Goal: Use online tool/utility: Utilize a website feature to perform a specific function

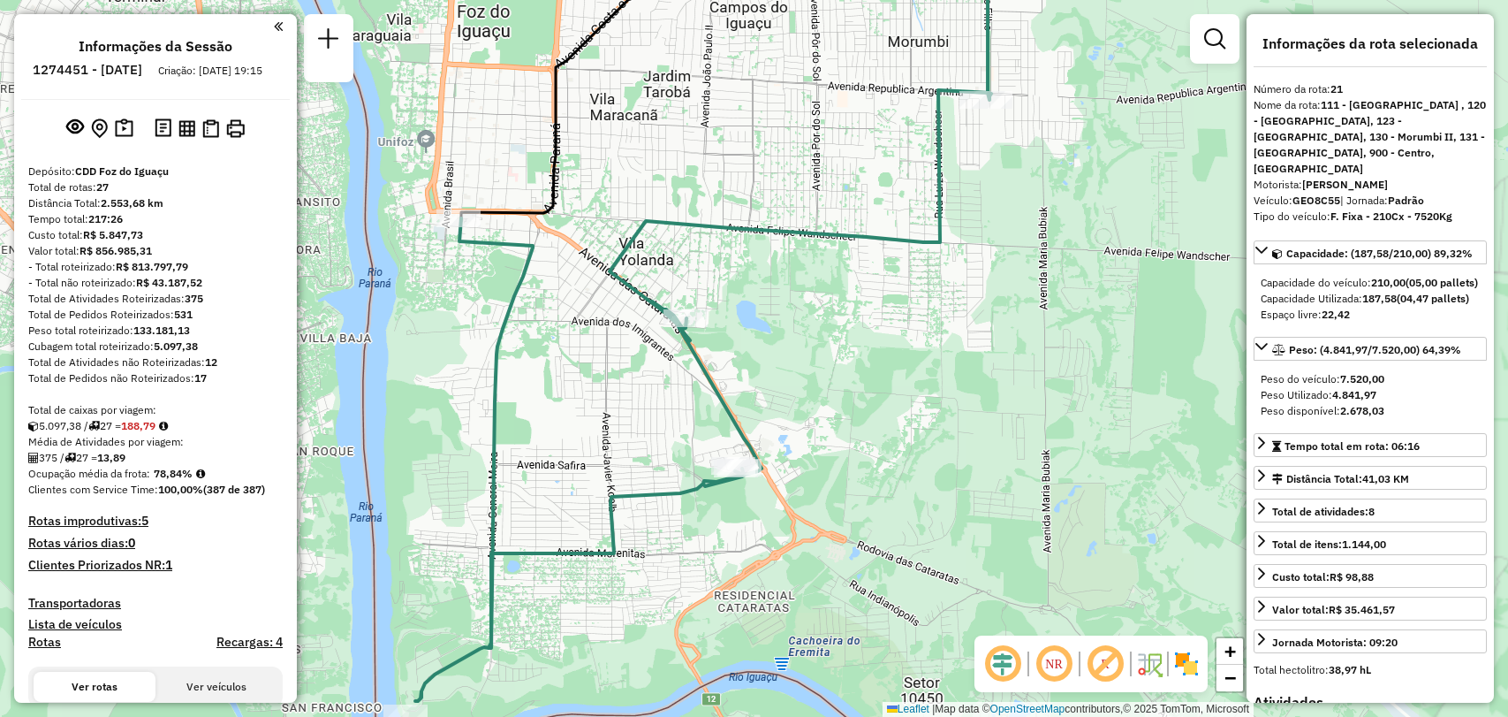
select select "**********"
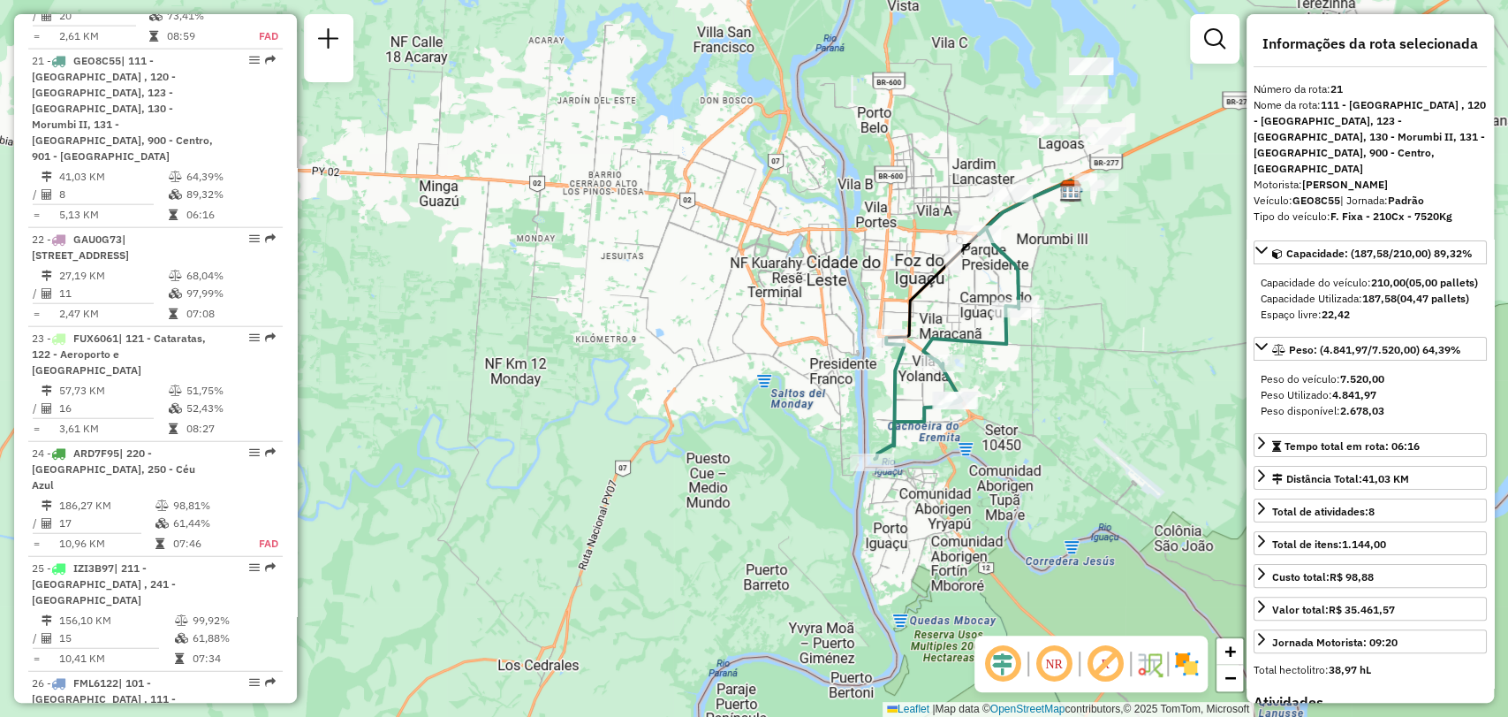
drag, startPoint x: 1022, startPoint y: 228, endPoint x: 1011, endPoint y: 284, distance: 56.8
click at [1012, 284] on div "Janela de atendimento Grade de atendimento Capacidade Transportadoras Veículos …" at bounding box center [754, 358] width 1508 height 717
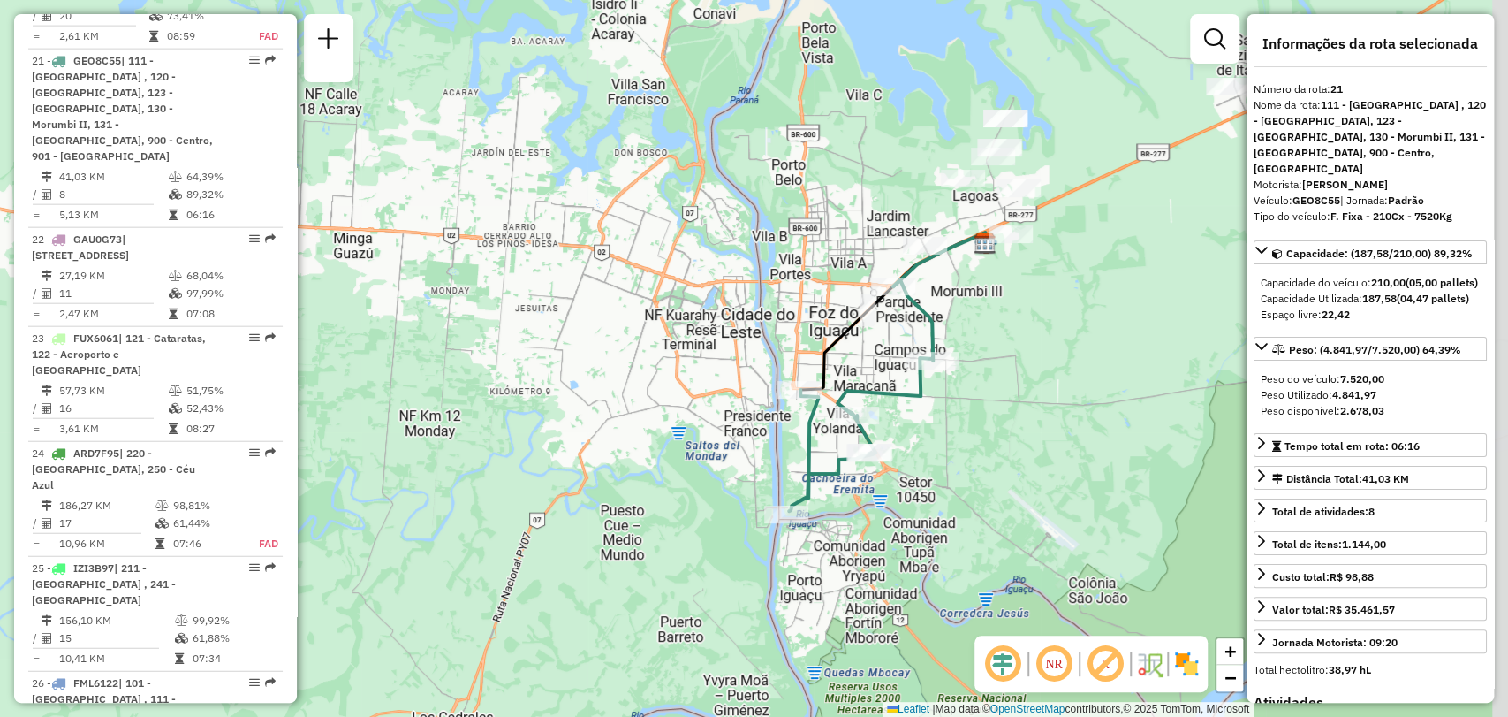
drag, startPoint x: 1081, startPoint y: 246, endPoint x: 996, endPoint y: 299, distance: 100.8
click at [996, 299] on div "Janela de atendimento Grade de atendimento Capacidade Transportadoras Veículos …" at bounding box center [754, 358] width 1508 height 717
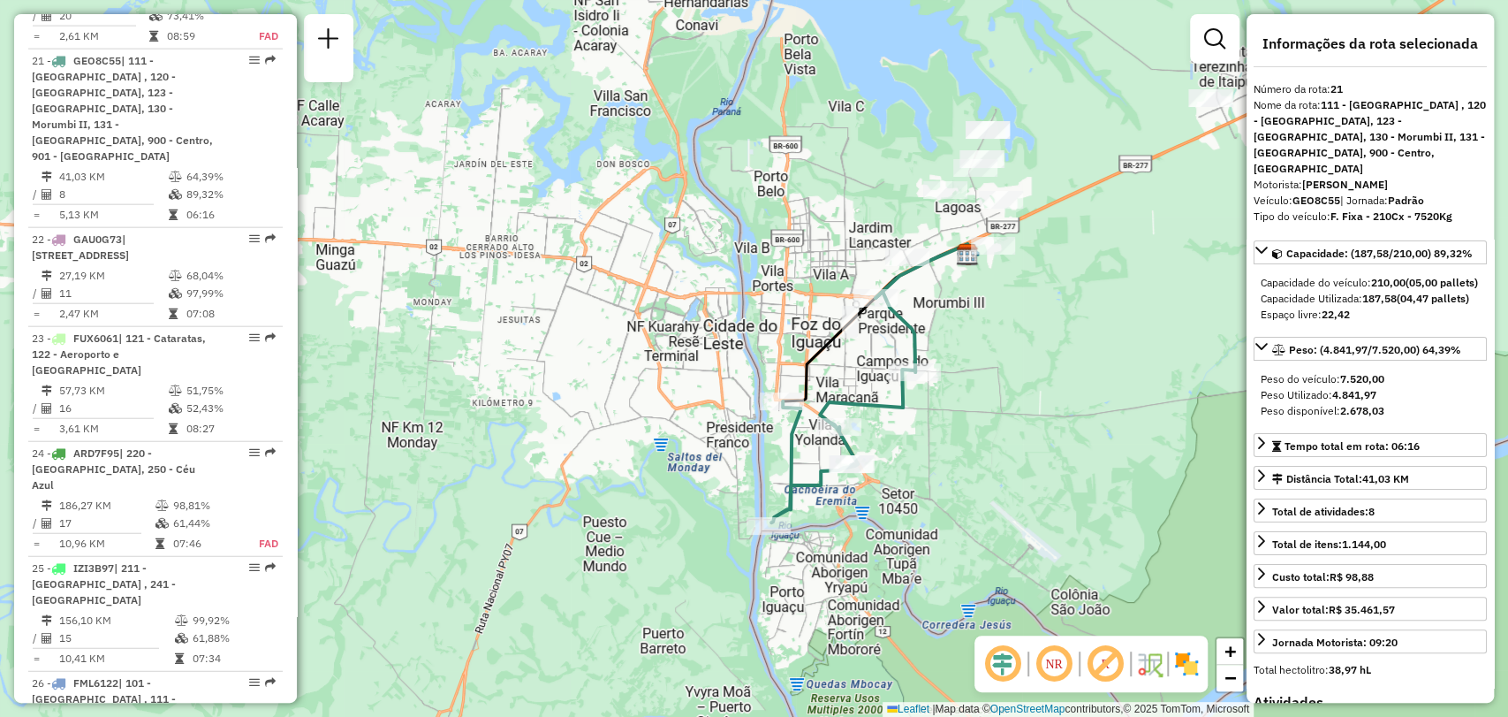
click at [1046, 353] on div "Janela de atendimento Grade de atendimento Capacidade Transportadoras Veículos …" at bounding box center [754, 358] width 1508 height 717
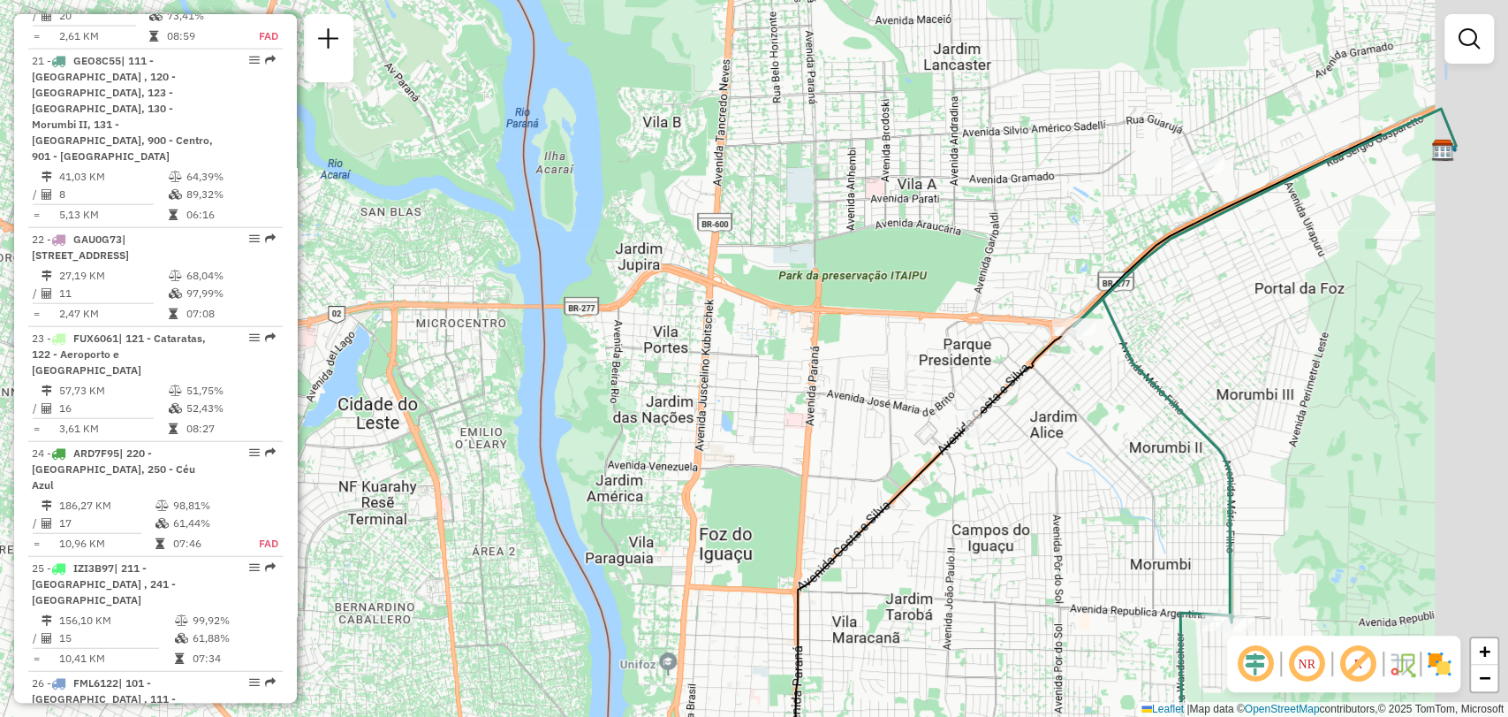
drag, startPoint x: 1158, startPoint y: 379, endPoint x: 1045, endPoint y: 374, distance: 113.2
click at [1045, 374] on div "Janela de atendimento Grade de atendimento Capacidade Transportadoras Veículos …" at bounding box center [754, 358] width 1508 height 717
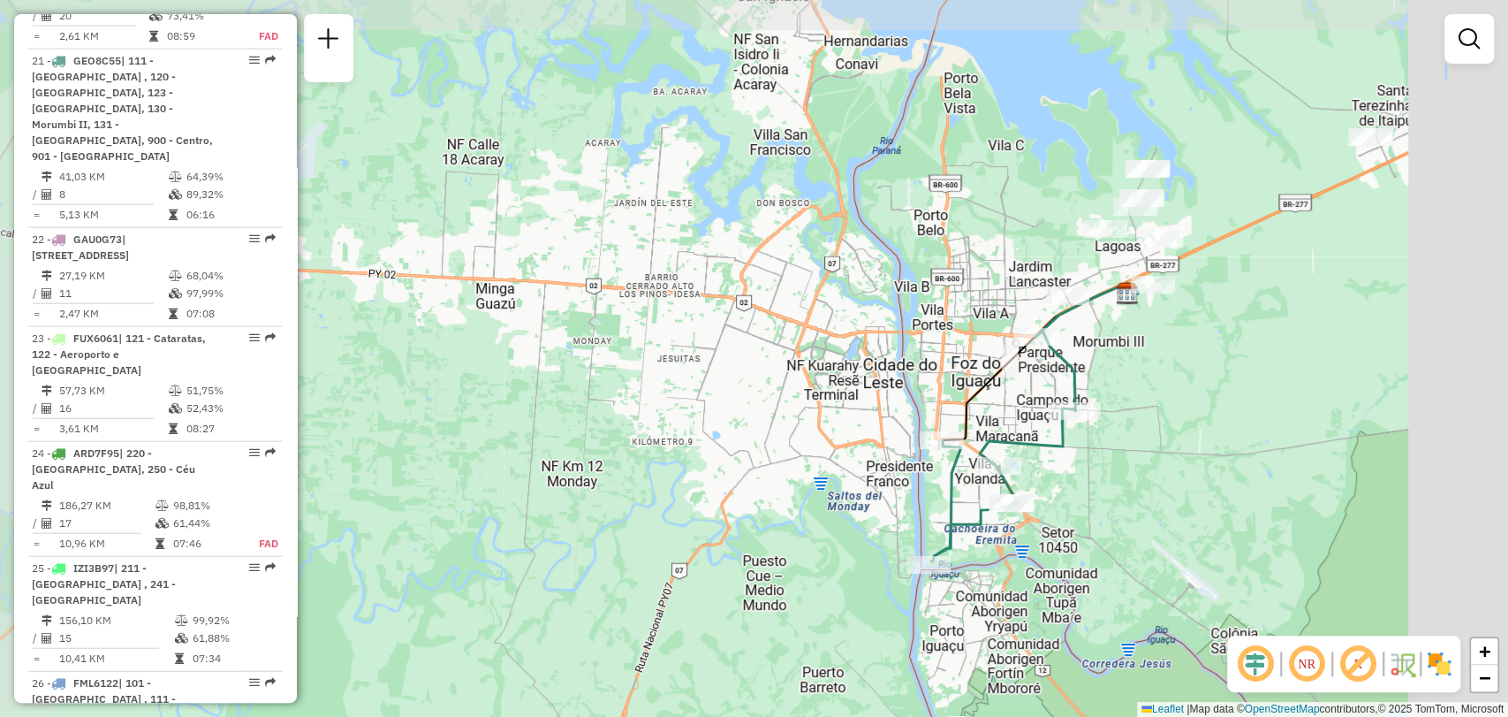
drag, startPoint x: 1335, startPoint y: 316, endPoint x: 1081, endPoint y: 347, distance: 255.4
click at [1088, 346] on div "Janela de atendimento Grade de atendimento Capacidade Transportadoras Veículos …" at bounding box center [754, 358] width 1508 height 717
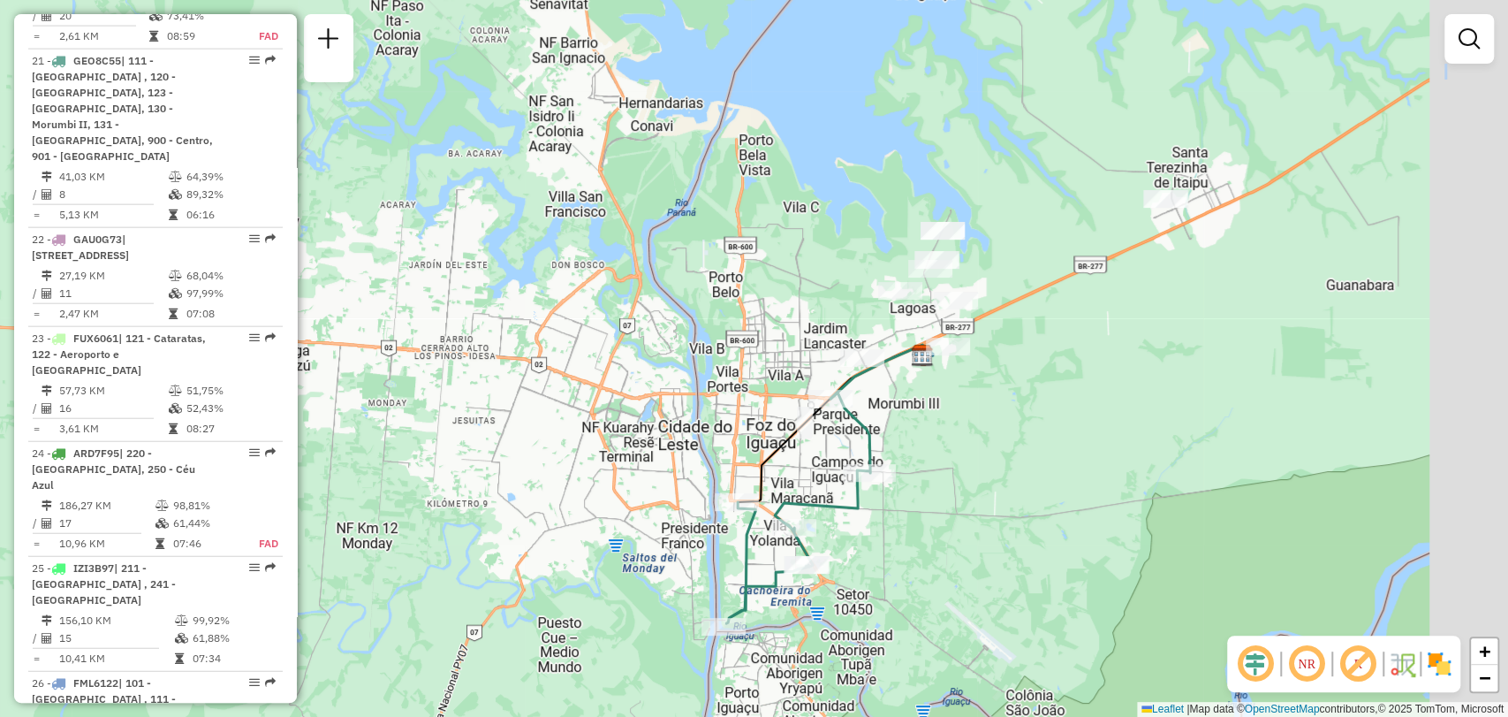
drag, startPoint x: 1248, startPoint y: 270, endPoint x: 1144, endPoint y: 313, distance: 112.5
click at [1144, 313] on div "Janela de atendimento Grade de atendimento Capacidade Transportadoras Veículos …" at bounding box center [754, 358] width 1508 height 717
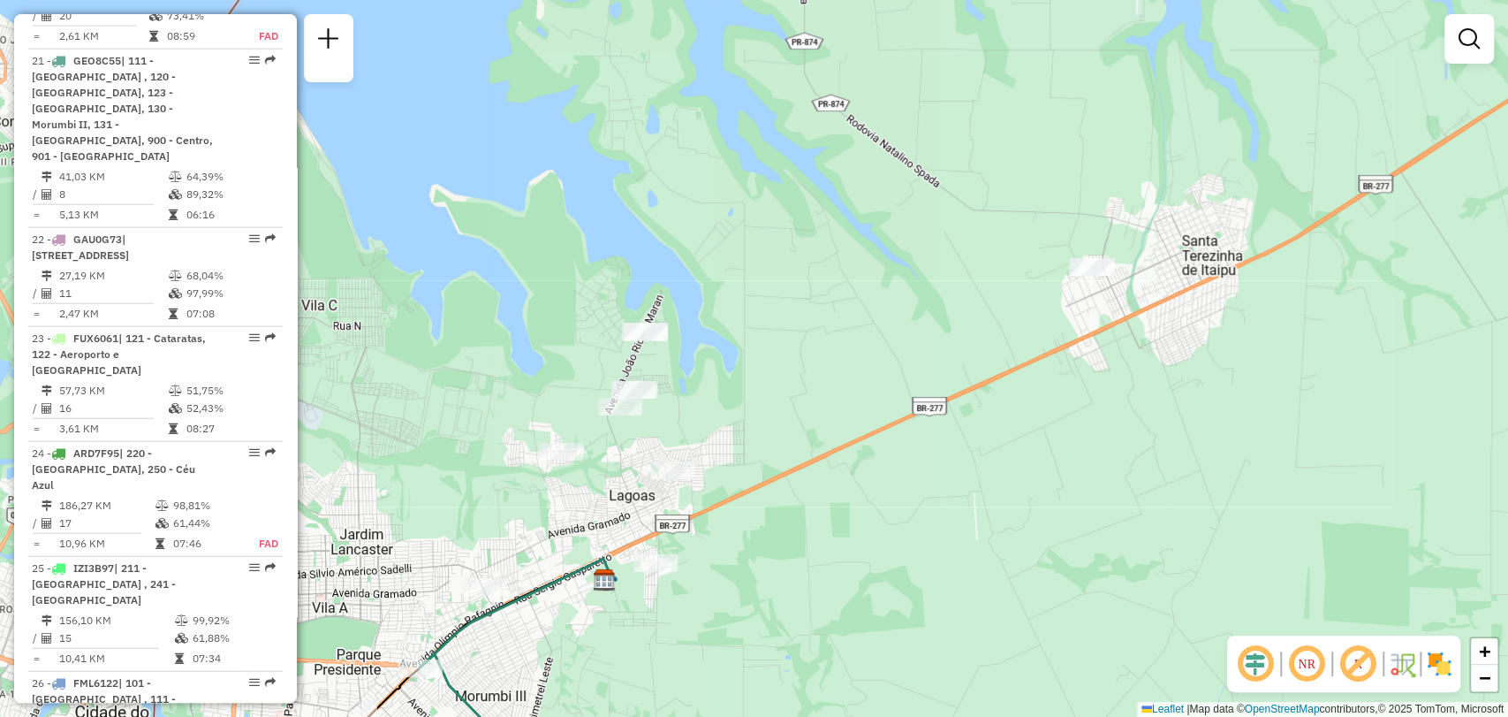
drag, startPoint x: 1163, startPoint y: 371, endPoint x: 1179, endPoint y: 346, distance: 29.4
click at [1179, 346] on div "Janela de atendimento Grade de atendimento Capacidade Transportadoras Veículos …" at bounding box center [754, 358] width 1508 height 717
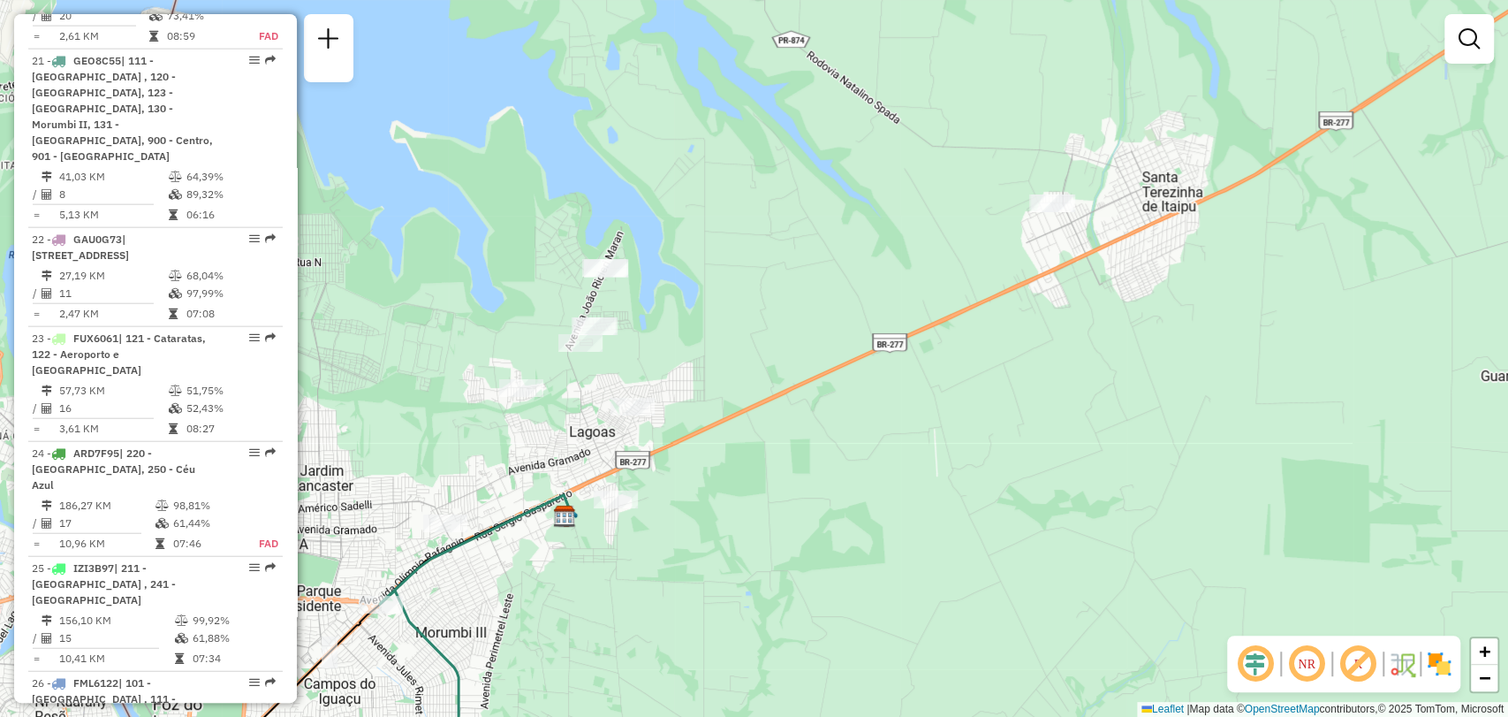
drag, startPoint x: 1154, startPoint y: 316, endPoint x: 1161, endPoint y: 288, distance: 29.1
click at [1161, 291] on div "Janela de atendimento Grade de atendimento Capacidade Transportadoras Veículos …" at bounding box center [754, 358] width 1508 height 717
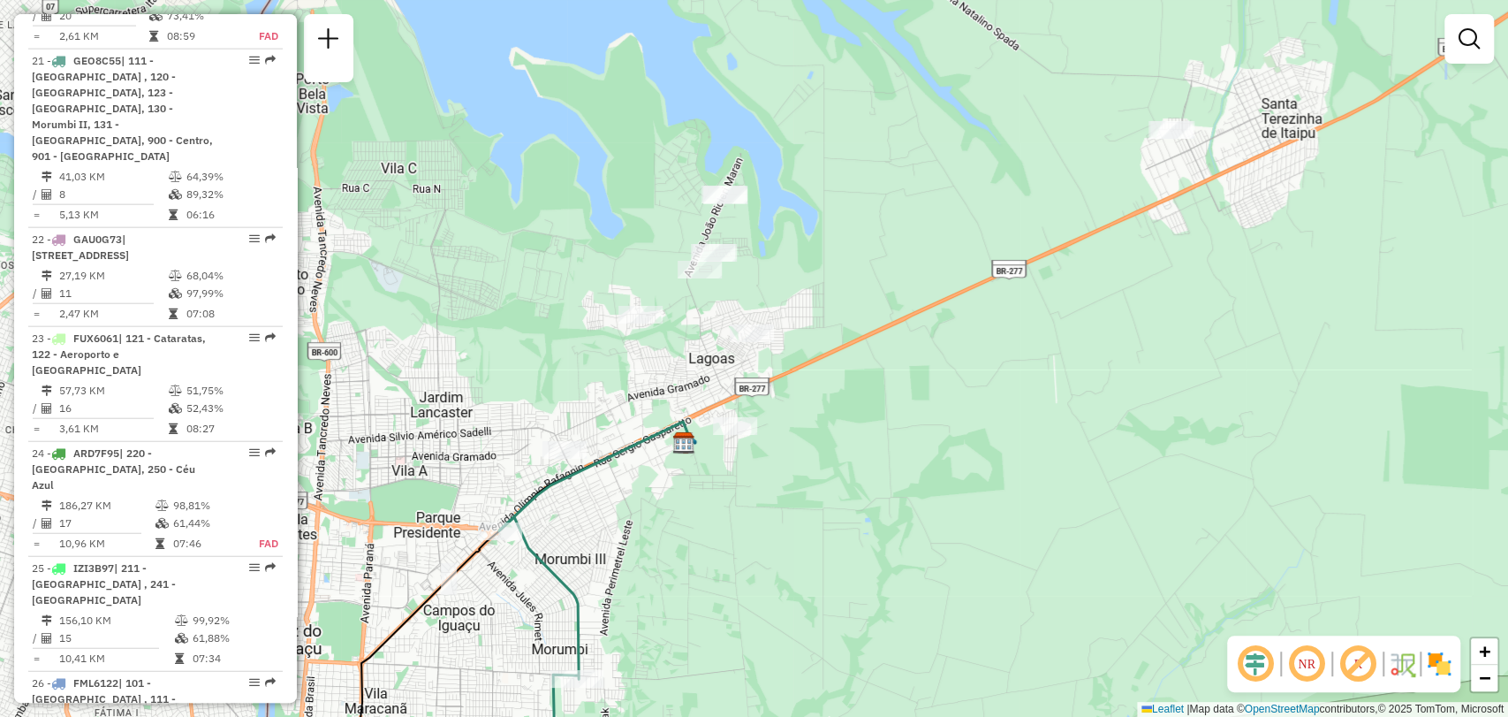
drag, startPoint x: 1218, startPoint y: 330, endPoint x: 1336, endPoint y: 260, distance: 137.1
click at [1336, 260] on div "Janela de atendimento Grade de atendimento Capacidade Transportadoras Veículos …" at bounding box center [754, 358] width 1508 height 717
click at [1339, 317] on div "Janela de atendimento Grade de atendimento Capacidade Transportadoras Veículos …" at bounding box center [754, 358] width 1508 height 717
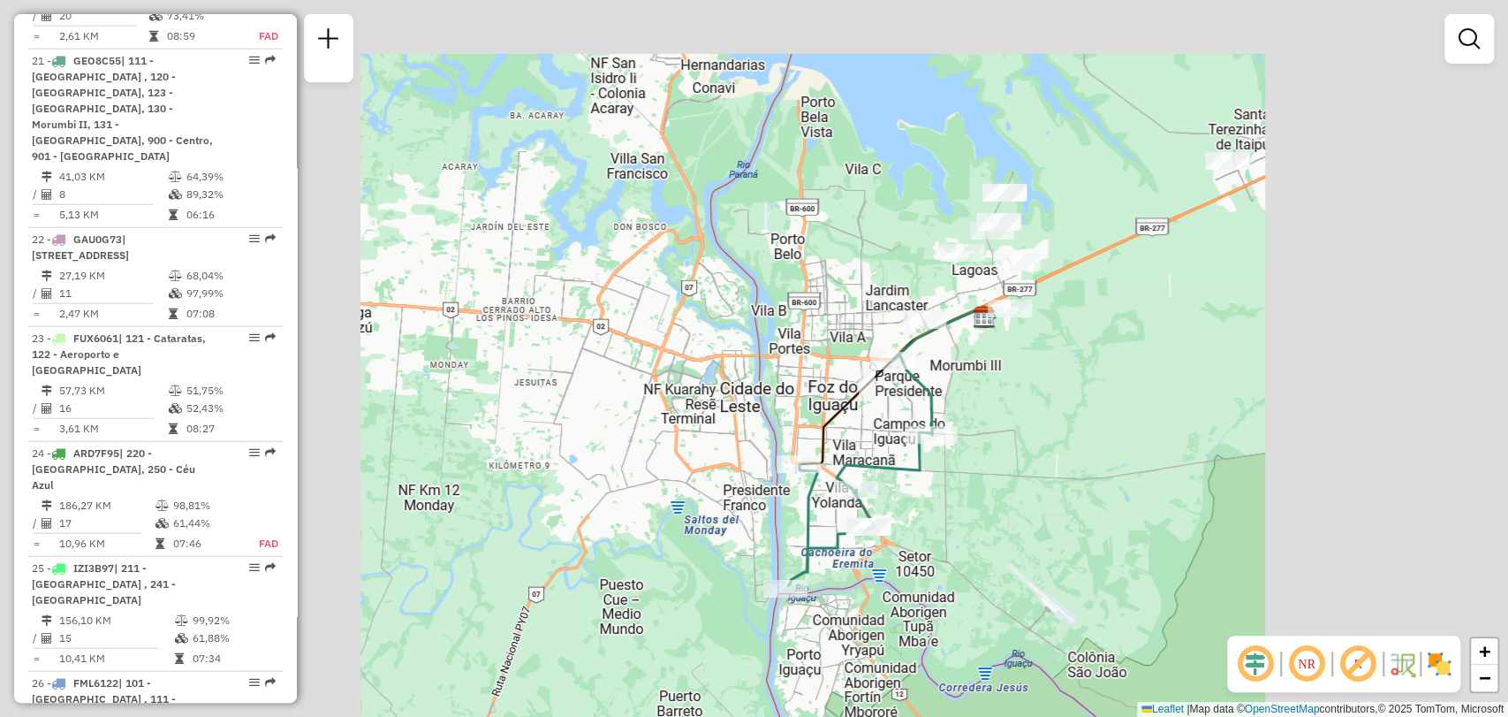
drag, startPoint x: 1273, startPoint y: 214, endPoint x: 1273, endPoint y: 279, distance: 65.4
click at [1273, 279] on div "Janela de atendimento Grade de atendimento Capacidade Transportadoras Veículos …" at bounding box center [754, 358] width 1508 height 717
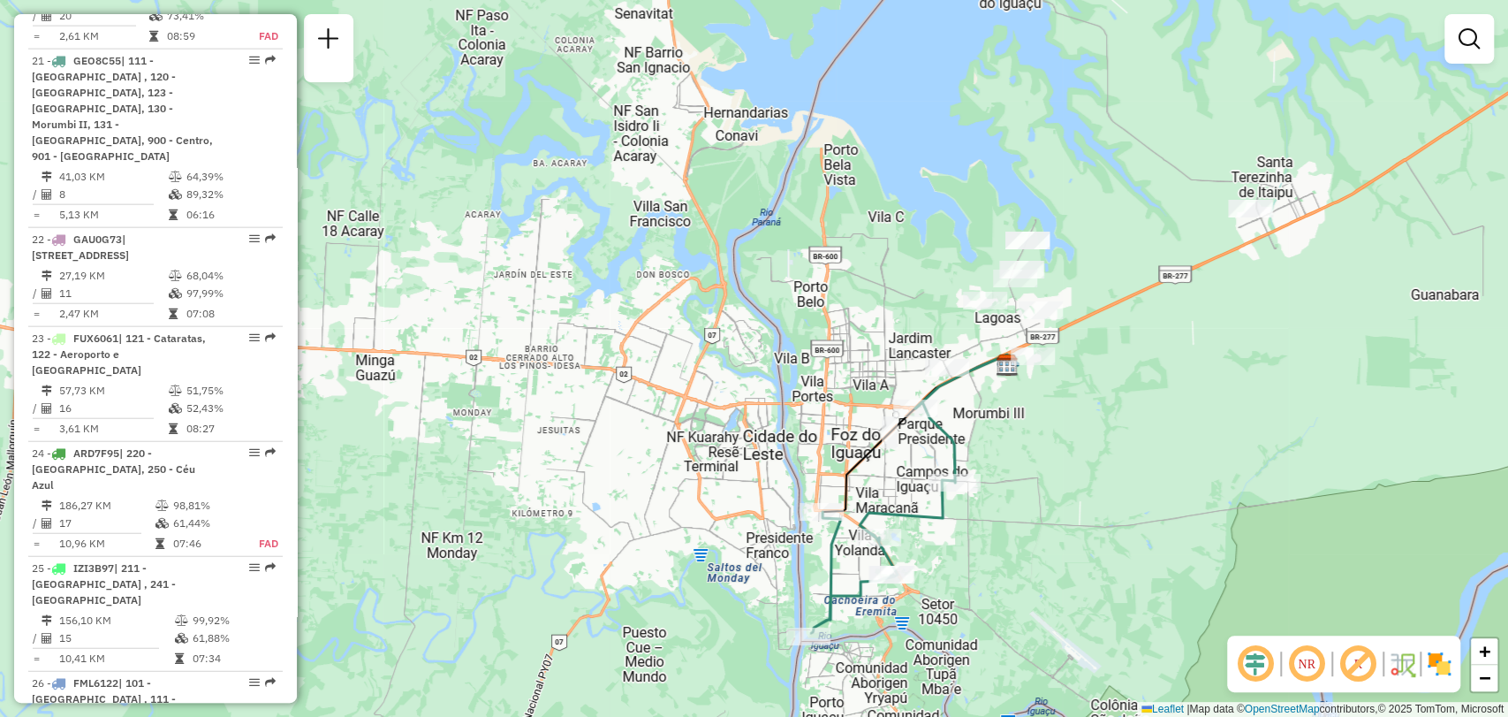
drag, startPoint x: 1276, startPoint y: 238, endPoint x: 1308, endPoint y: 285, distance: 57.3
click at [1308, 285] on div "Janela de atendimento Grade de atendimento Capacidade Transportadoras Veículos …" at bounding box center [754, 358] width 1508 height 717
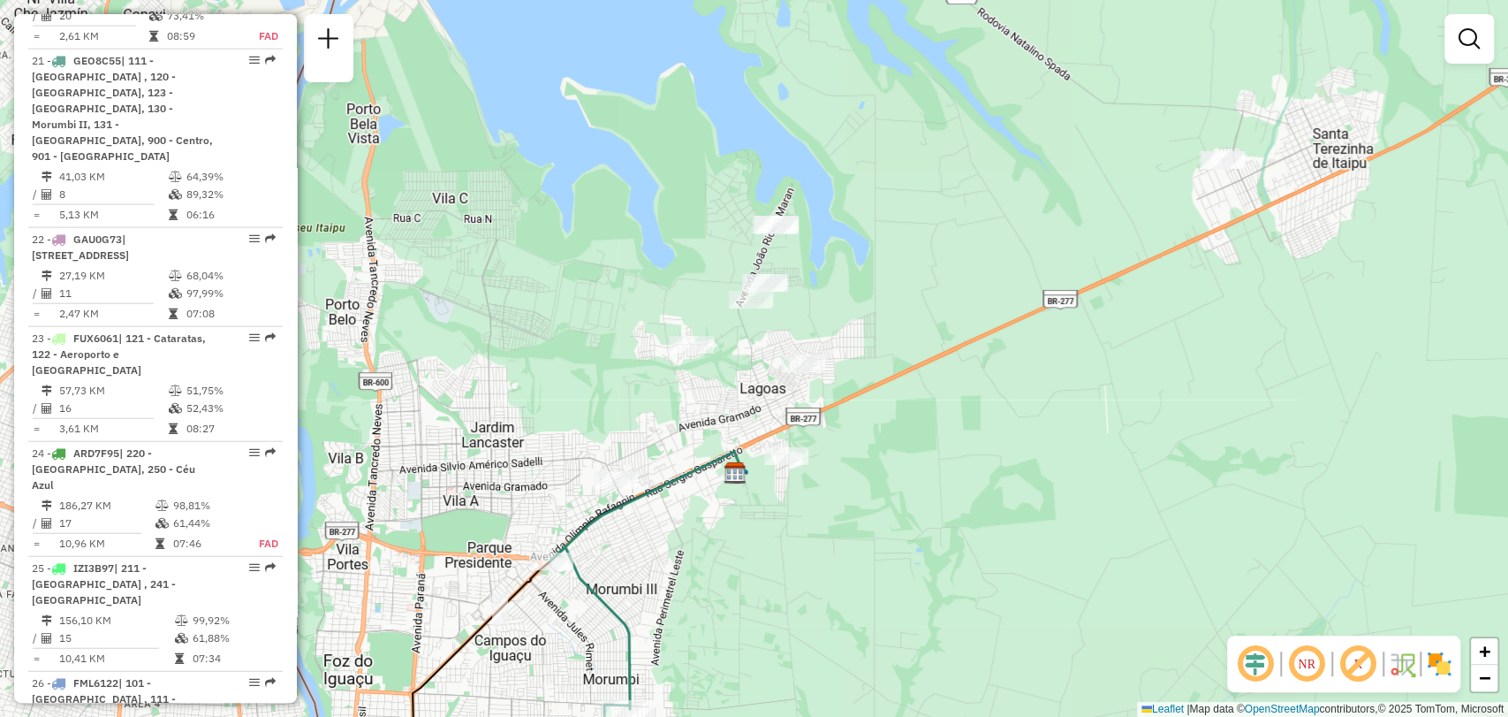
drag, startPoint x: 1291, startPoint y: 241, endPoint x: 1308, endPoint y: 270, distance: 34.1
click at [1308, 270] on div "Janela de atendimento Grade de atendimento Capacidade Transportadoras Veículos …" at bounding box center [754, 358] width 1508 height 717
